Goal: Task Accomplishment & Management: Complete application form

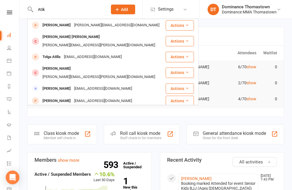
type input "Atik"
click at [78, 28] on div "[PERSON_NAME][EMAIL_ADDRESS][DOMAIN_NAME]" at bounding box center [116, 25] width 89 height 8
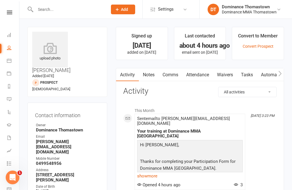
click at [223, 78] on link "Waivers" at bounding box center [225, 74] width 24 height 13
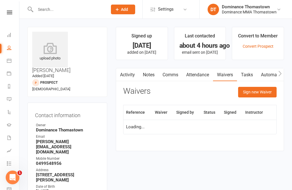
click at [256, 92] on button "Sign new Waiver" at bounding box center [257, 92] width 38 height 10
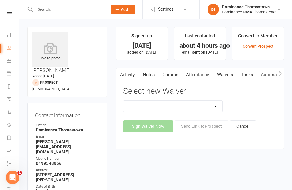
click at [196, 104] on select "Member | Cancellation | Adults Member | Injury Report Form (FOH staff use only)…" at bounding box center [172, 105] width 99 height 11
select select "370"
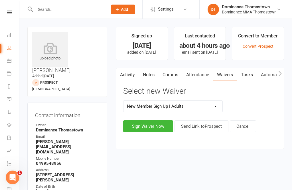
click at [158, 129] on button "Sign Waiver Now" at bounding box center [148, 126] width 50 height 12
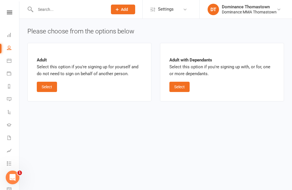
click at [51, 88] on button "Select" at bounding box center [47, 87] width 20 height 10
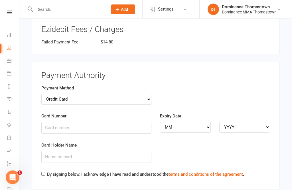
scroll to position [551, 0]
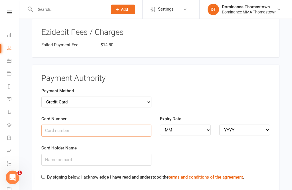
click at [97, 124] on input "Card Number" at bounding box center [96, 130] width 110 height 12
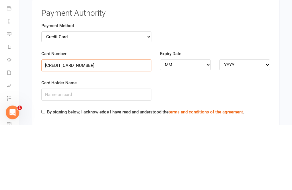
type input "[CREDIT_CARD_NUMBER]"
click at [108, 153] on input "Card Holder Name" at bounding box center [96, 159] width 110 height 12
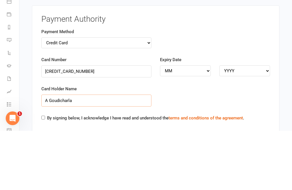
type input "A Goudicharla"
click at [191, 124] on select "MM 01 02 03 04 05 06 07 08 09 10 11 12" at bounding box center [185, 129] width 51 height 11
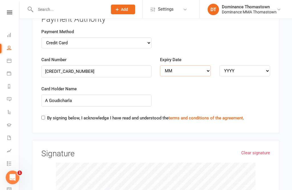
select select "01"
click at [241, 65] on select "YYYY 2025 2026 2027 2028 2029 2030 2031 2032 2033 2034" at bounding box center [244, 70] width 51 height 11
click at [255, 65] on select "YYYY 2025 2026 2027 2028 2029 2030 2031 2032 2033 2034" at bounding box center [244, 70] width 51 height 11
select select "2026"
click at [45, 115] on input "By signing below, I acknowledge I have read and understood the terms and condit…" at bounding box center [43, 117] width 4 height 4
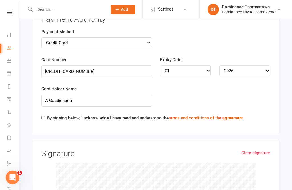
checkbox input "true"
click at [257, 149] on link "Clear signature" at bounding box center [255, 152] width 29 height 7
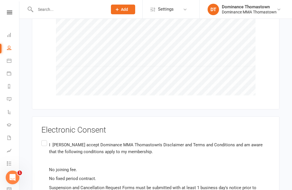
scroll to position [765, 0]
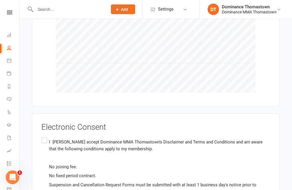
click at [40, 116] on div "Electronic Consent I [PERSON_NAME] accept Dominance MMA Thomastown's Disclaimer…" at bounding box center [155, 163] width 247 height 101
click at [42, 136] on label "I [PERSON_NAME] accept Dominance MMA Thomastown's Disclaimer and Terms and Cond…" at bounding box center [155, 166] width 229 height 61
click at [42, 136] on input "I [PERSON_NAME] accept Dominance MMA Thomastown's Disclaimer and Terms and Cond…" at bounding box center [43, 136] width 4 height 0
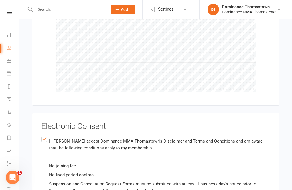
scroll to position [793, 0]
